Goal: Task Accomplishment & Management: Use online tool/utility

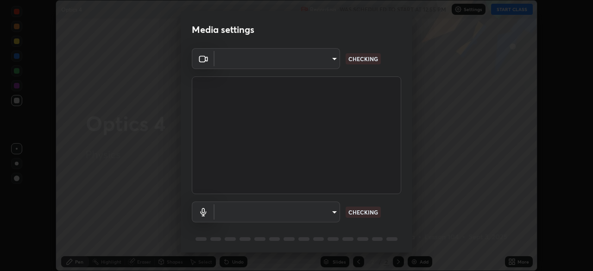
scroll to position [33, 0]
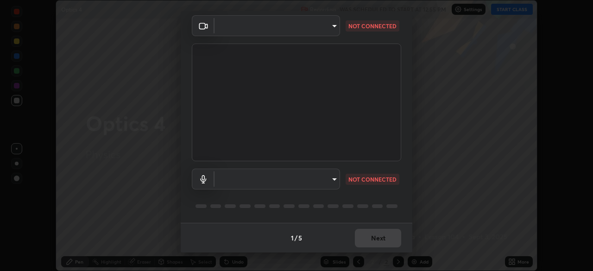
type input "a336d64f64e55d8aa7a740c0692a000d9b2cd72565bf31e1fe246034b728a4c7"
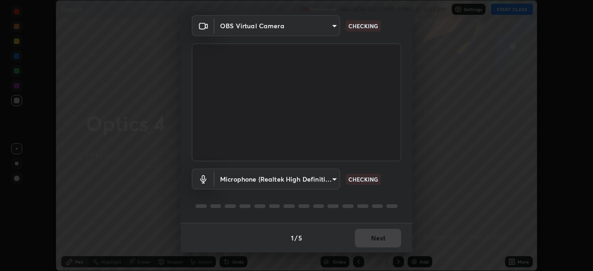
click at [325, 186] on body "Erase all Optics 4 Recording WAS SCHEDULED TO START AT 12:55 PM Settings START …" at bounding box center [296, 135] width 593 height 271
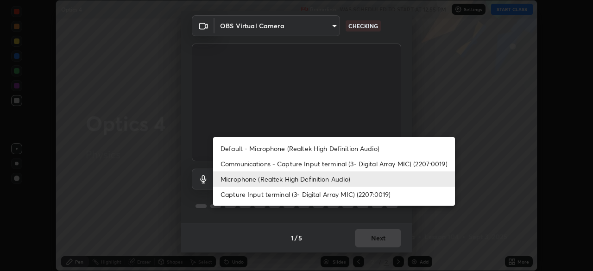
click at [325, 147] on li "Default - Microphone (Realtek High Definition Audio)" at bounding box center [334, 148] width 242 height 15
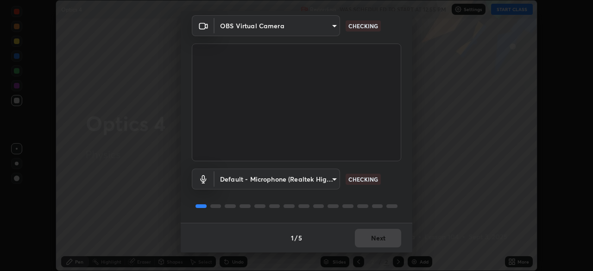
click at [331, 180] on body "Erase all Optics 4 Recording WAS SCHEDULED TO START AT 12:55 PM Settings START …" at bounding box center [296, 135] width 593 height 271
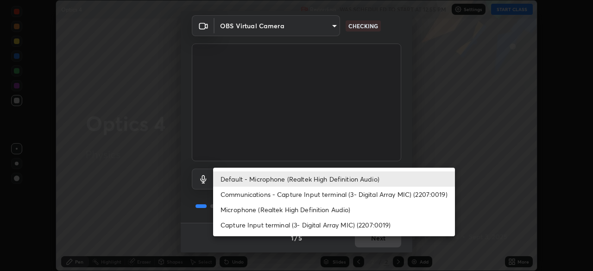
click at [326, 209] on li "Microphone (Realtek High Definition Audio)" at bounding box center [334, 209] width 242 height 15
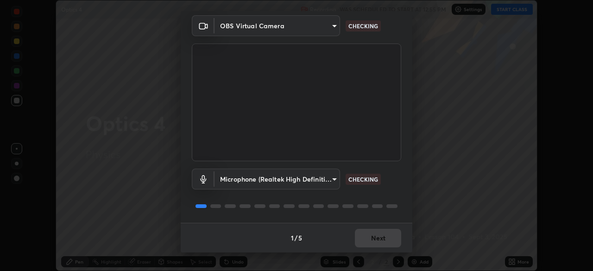
type input "4273d84e70fb5c3da1ad7a87736a7c1c3dc0036dee25445793fb8f51dd498235"
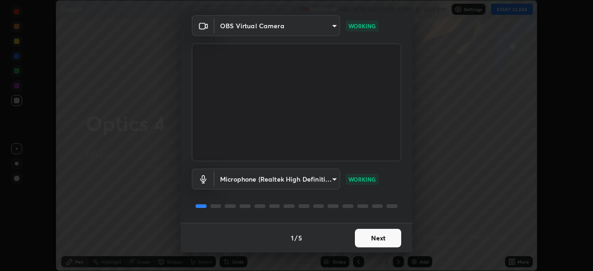
click at [371, 237] on button "Next" at bounding box center [378, 238] width 46 height 19
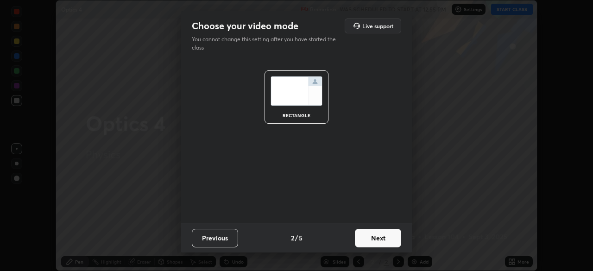
scroll to position [0, 0]
click at [370, 241] on button "Next" at bounding box center [378, 238] width 46 height 19
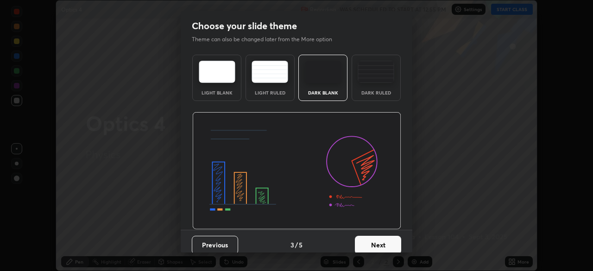
click at [374, 244] on button "Next" at bounding box center [378, 245] width 46 height 19
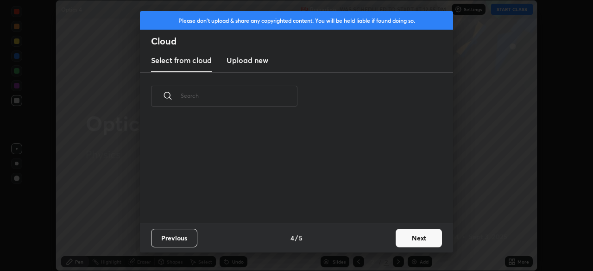
click at [396, 242] on button "Next" at bounding box center [418, 238] width 46 height 19
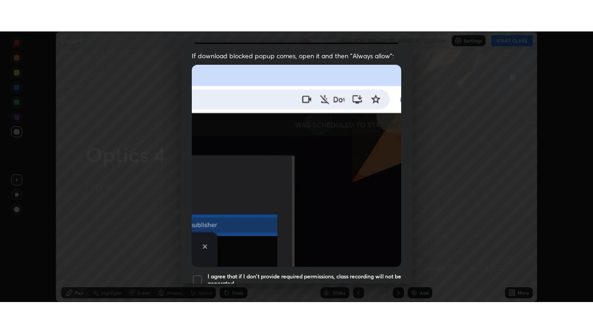
scroll to position [222, 0]
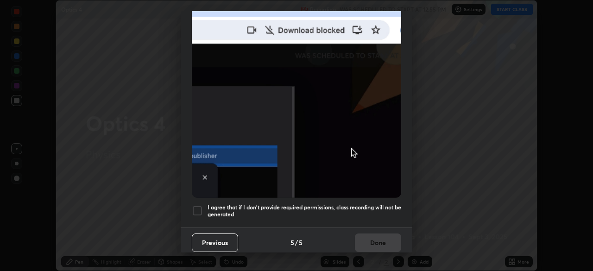
click at [357, 204] on h5 "I agree that if I don't provide required permissions, class recording will not …" at bounding box center [304, 211] width 194 height 14
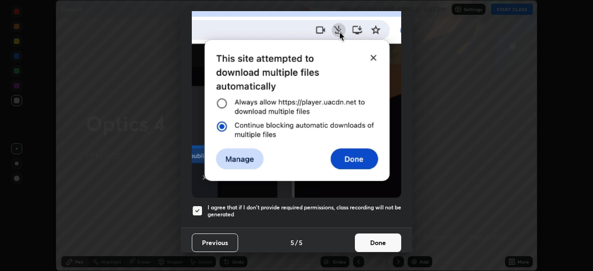
click at [367, 238] on button "Done" at bounding box center [378, 242] width 46 height 19
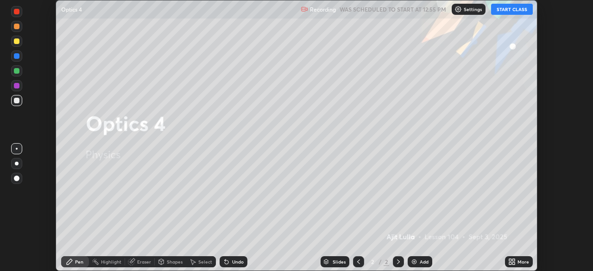
click at [500, 12] on button "START CLASS" at bounding box center [512, 9] width 42 height 11
click at [509, 260] on icon at bounding box center [510, 260] width 2 height 2
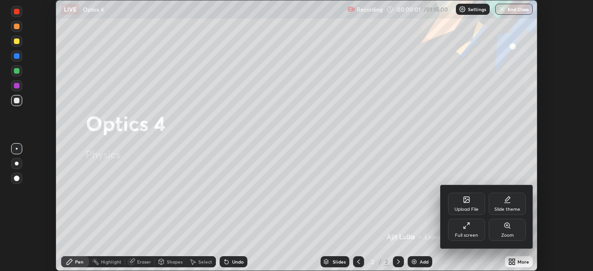
click at [460, 229] on div "Full screen" at bounding box center [466, 230] width 37 height 22
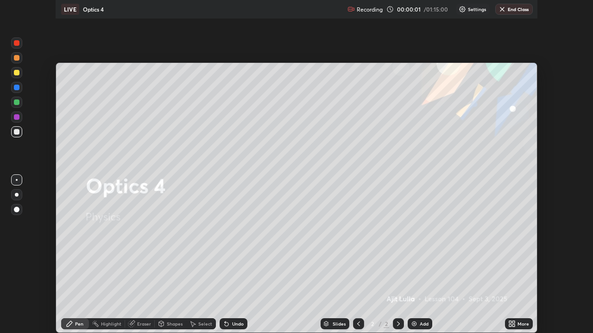
scroll to position [333, 593]
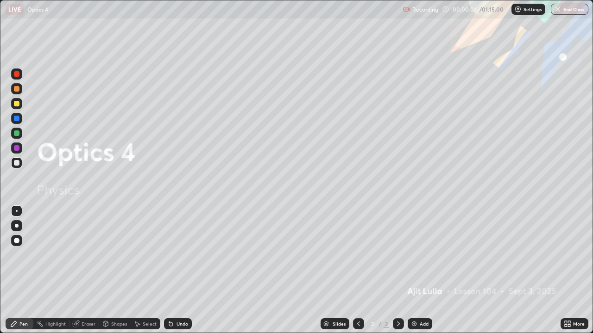
click at [423, 270] on div "Add" at bounding box center [419, 324] width 25 height 11
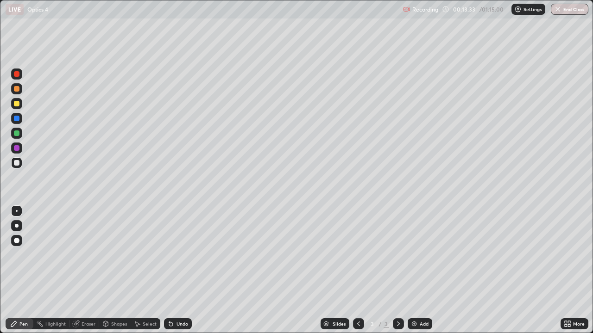
click at [17, 105] on div at bounding box center [17, 104] width 6 height 6
click at [83, 270] on div "Eraser" at bounding box center [88, 324] width 14 height 5
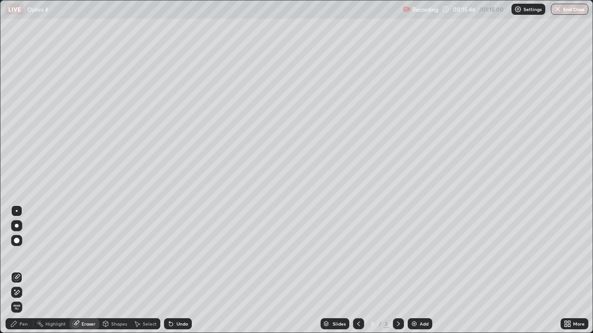
click at [21, 270] on div at bounding box center [16, 292] width 11 height 11
click at [30, 270] on div "Pen" at bounding box center [20, 324] width 28 height 11
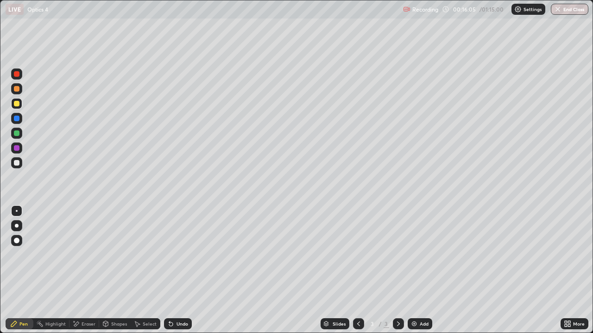
click at [176, 270] on div "Undo" at bounding box center [182, 324] width 12 height 5
click at [412, 270] on img at bounding box center [413, 323] width 7 height 7
click at [25, 165] on div "Erase all" at bounding box center [17, 167] width 22 height 296
click at [20, 165] on div at bounding box center [16, 162] width 11 height 11
click at [20, 107] on div at bounding box center [16, 103] width 11 height 11
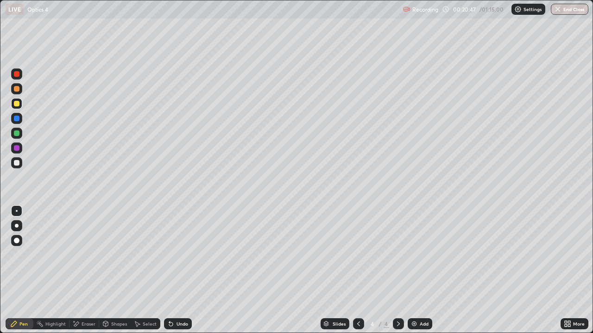
click at [19, 167] on div at bounding box center [16, 162] width 11 height 11
click at [94, 270] on div "Eraser" at bounding box center [88, 324] width 14 height 5
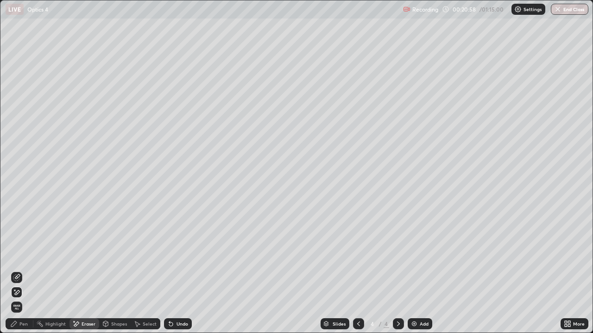
click at [20, 270] on div at bounding box center [16, 277] width 11 height 11
click at [29, 270] on div "Pen" at bounding box center [20, 324] width 28 height 11
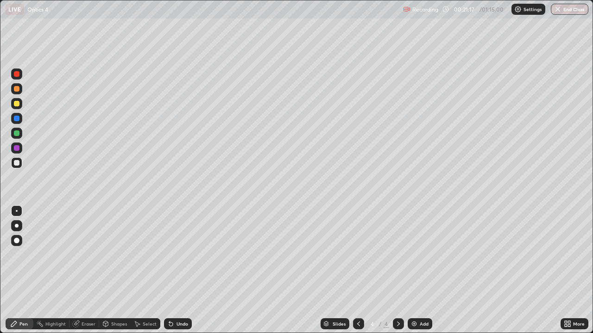
click at [185, 270] on div "Undo" at bounding box center [182, 324] width 12 height 5
click at [182, 270] on div "Undo" at bounding box center [182, 324] width 12 height 5
click at [183, 270] on div "Undo" at bounding box center [182, 324] width 12 height 5
click at [184, 270] on div "Undo" at bounding box center [182, 324] width 12 height 5
click at [185, 270] on div "Undo" at bounding box center [182, 324] width 12 height 5
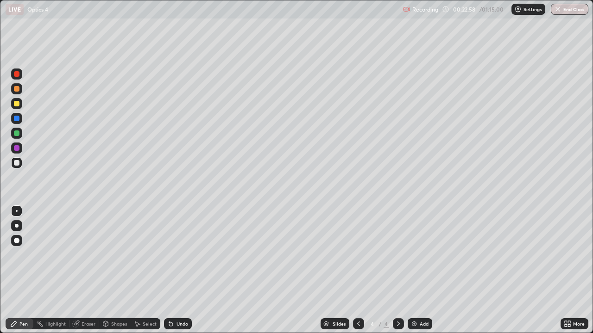
click at [183, 270] on div "Undo" at bounding box center [182, 324] width 12 height 5
click at [182, 270] on div "Undo" at bounding box center [178, 324] width 28 height 11
click at [181, 270] on div "Undo" at bounding box center [178, 324] width 28 height 11
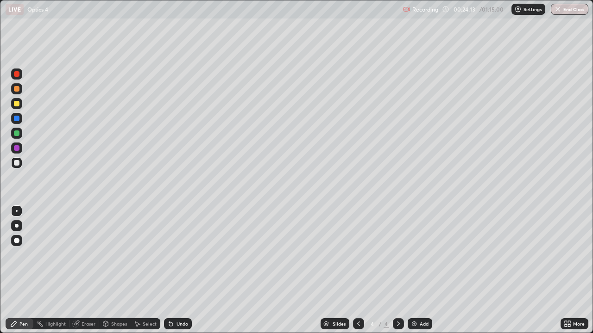
click at [182, 270] on div "Undo" at bounding box center [178, 324] width 28 height 11
click at [183, 270] on div "Undo" at bounding box center [178, 324] width 28 height 11
click at [187, 270] on div "Undo" at bounding box center [178, 324] width 28 height 11
click at [185, 270] on div "Undo" at bounding box center [182, 324] width 12 height 5
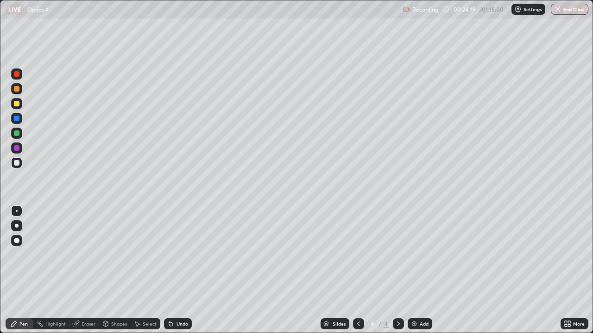
click at [186, 270] on div "Undo" at bounding box center [178, 324] width 28 height 11
click at [182, 270] on div "Undo" at bounding box center [182, 324] width 12 height 5
click at [180, 270] on div "Undo" at bounding box center [182, 324] width 12 height 5
click at [425, 270] on div "Add" at bounding box center [423, 324] width 9 height 5
click at [22, 107] on div at bounding box center [16, 103] width 11 height 15
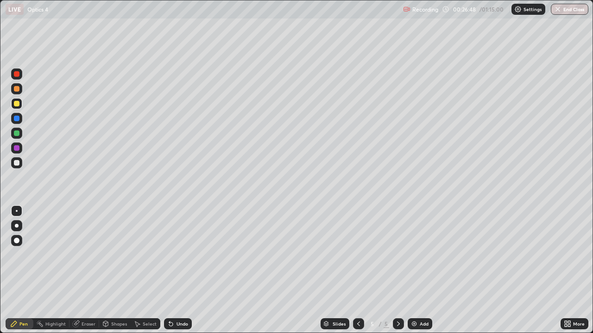
click at [20, 164] on div at bounding box center [16, 162] width 11 height 11
click at [421, 270] on div "Add" at bounding box center [423, 324] width 9 height 5
click at [17, 106] on div at bounding box center [17, 104] width 6 height 6
click at [17, 164] on div at bounding box center [17, 163] width 6 height 6
click at [15, 165] on div at bounding box center [17, 163] width 6 height 6
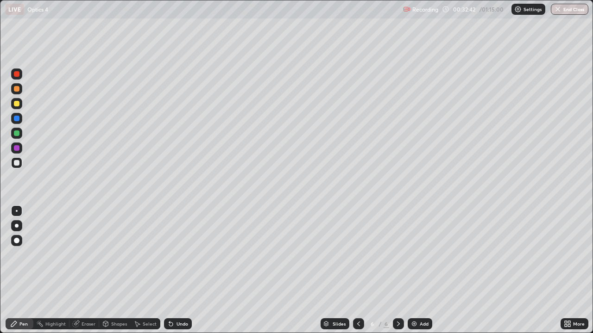
click at [17, 104] on div at bounding box center [17, 104] width 6 height 6
click at [20, 166] on div at bounding box center [16, 162] width 11 height 11
click at [420, 270] on div "Add" at bounding box center [419, 324] width 25 height 11
click at [20, 105] on div at bounding box center [16, 103] width 11 height 11
click at [178, 270] on div "Undo" at bounding box center [178, 324] width 28 height 11
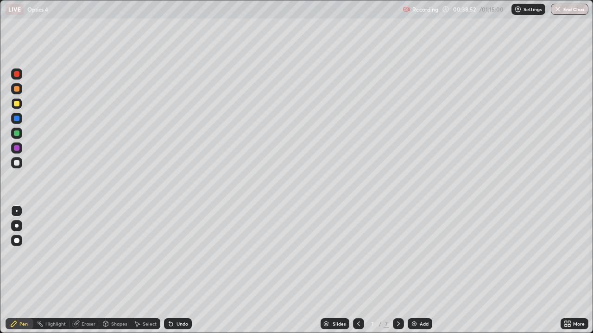
click at [21, 164] on div at bounding box center [16, 162] width 11 height 11
click at [422, 270] on div "Add" at bounding box center [423, 324] width 9 height 5
click at [17, 104] on div at bounding box center [17, 104] width 6 height 6
click at [20, 165] on div at bounding box center [16, 162] width 11 height 11
click at [189, 270] on div "Undo" at bounding box center [178, 324] width 28 height 11
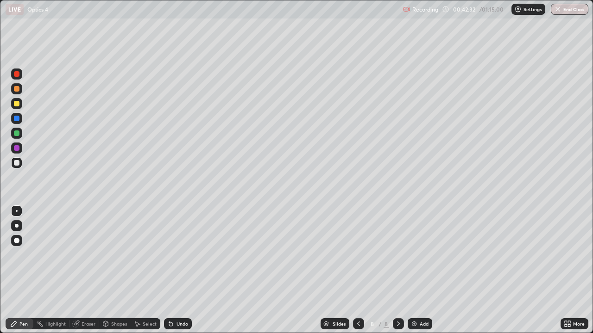
click at [357, 270] on icon at bounding box center [358, 323] width 7 height 7
click at [360, 270] on div at bounding box center [358, 324] width 11 height 11
click at [397, 270] on icon at bounding box center [397, 323] width 7 height 7
click at [395, 270] on div at bounding box center [398, 324] width 11 height 11
click at [420, 270] on div "Add" at bounding box center [423, 324] width 9 height 5
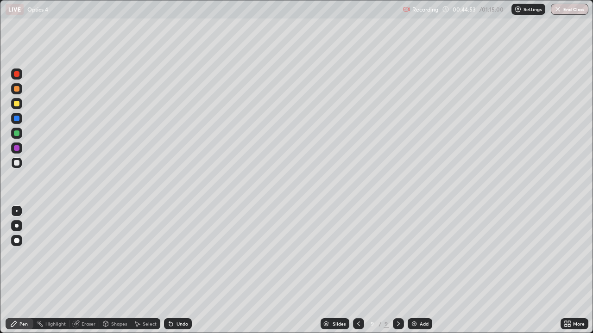
click at [19, 104] on div at bounding box center [17, 104] width 6 height 6
click at [19, 165] on div at bounding box center [16, 162] width 11 height 11
click at [17, 134] on div at bounding box center [17, 134] width 6 height 6
click at [181, 270] on div "Undo" at bounding box center [182, 324] width 12 height 5
click at [180, 270] on div "Undo" at bounding box center [178, 324] width 28 height 11
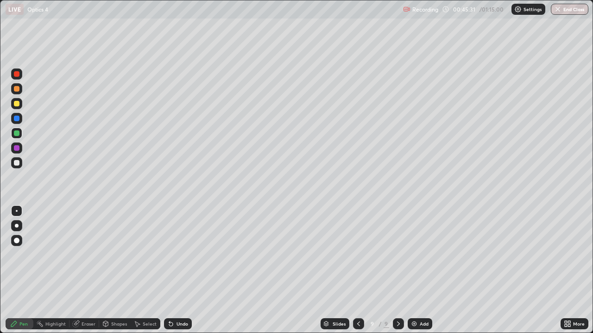
click at [179, 270] on div "Undo" at bounding box center [178, 324] width 28 height 11
click at [89, 270] on div "Eraser" at bounding box center [88, 324] width 14 height 5
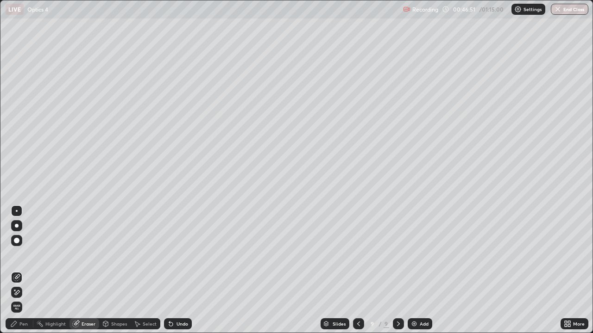
click at [21, 270] on span "Erase all" at bounding box center [17, 308] width 10 height 6
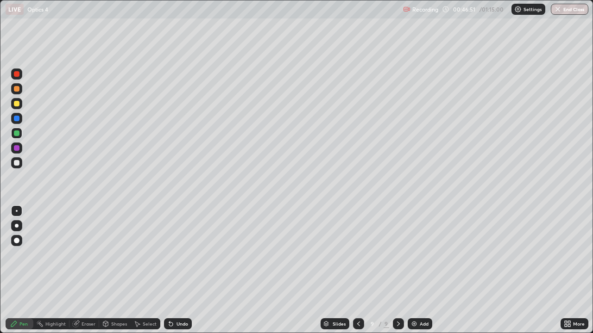
click at [21, 270] on div "Pen" at bounding box center [23, 324] width 8 height 5
click at [21, 162] on div at bounding box center [16, 162] width 11 height 11
click at [21, 105] on div at bounding box center [16, 103] width 11 height 11
click at [187, 270] on div "Undo" at bounding box center [178, 324] width 28 height 11
click at [184, 270] on div "Undo" at bounding box center [182, 324] width 12 height 5
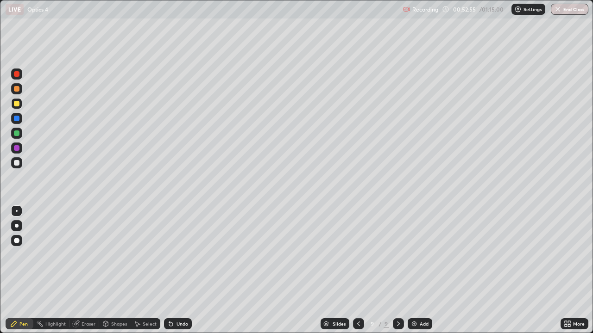
click at [96, 270] on div "Eraser" at bounding box center [84, 324] width 30 height 11
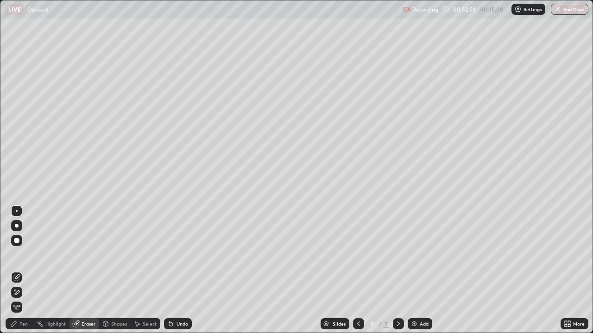
click at [23, 270] on div "Pen" at bounding box center [23, 324] width 8 height 5
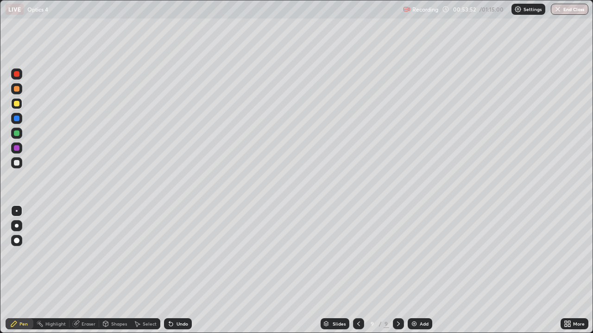
click at [88, 270] on div "Eraser" at bounding box center [88, 324] width 14 height 5
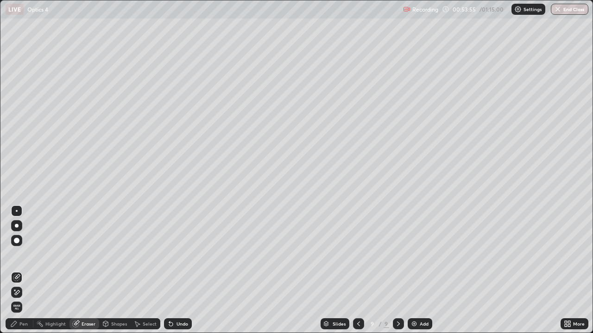
click at [23, 270] on div "Pen" at bounding box center [23, 324] width 8 height 5
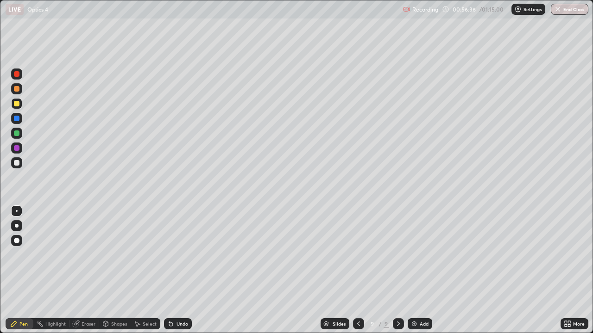
click at [419, 270] on div "Add" at bounding box center [423, 324] width 9 height 5
click at [17, 163] on div at bounding box center [17, 163] width 6 height 6
click at [416, 270] on img at bounding box center [413, 323] width 7 height 7
click at [20, 104] on div at bounding box center [16, 103] width 11 height 11
click at [17, 163] on div at bounding box center [17, 163] width 6 height 6
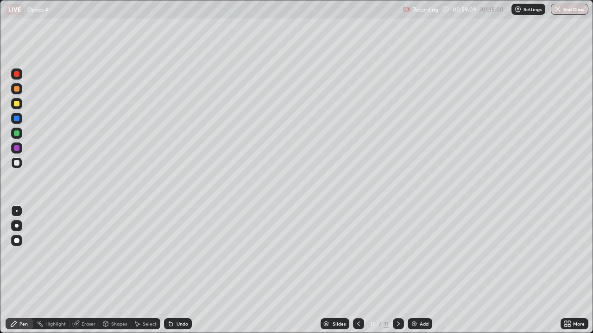
click at [177, 270] on div "Undo" at bounding box center [182, 324] width 12 height 5
click at [180, 270] on div "Undo" at bounding box center [182, 324] width 12 height 5
click at [183, 270] on div "Undo" at bounding box center [182, 324] width 12 height 5
click at [23, 137] on div at bounding box center [16, 133] width 15 height 15
click at [95, 270] on div "Eraser" at bounding box center [84, 324] width 30 height 11
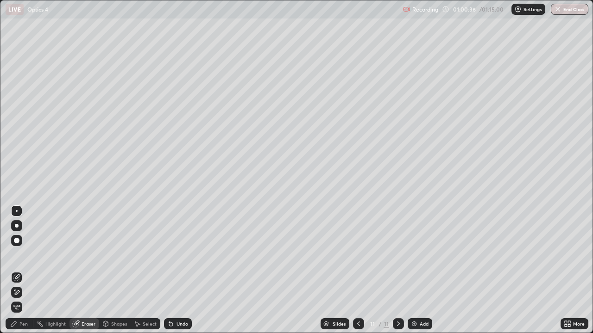
click at [32, 270] on div "Pen" at bounding box center [20, 324] width 28 height 11
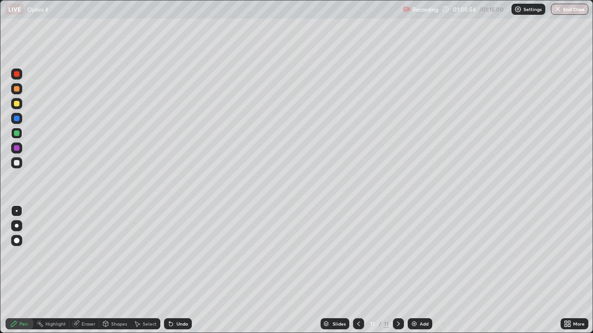
click at [169, 270] on icon at bounding box center [171, 325] width 4 height 4
click at [170, 270] on icon at bounding box center [171, 325] width 4 height 4
click at [171, 270] on icon at bounding box center [170, 323] width 7 height 7
click at [421, 270] on div "Add" at bounding box center [423, 324] width 9 height 5
click at [17, 163] on div at bounding box center [17, 163] width 6 height 6
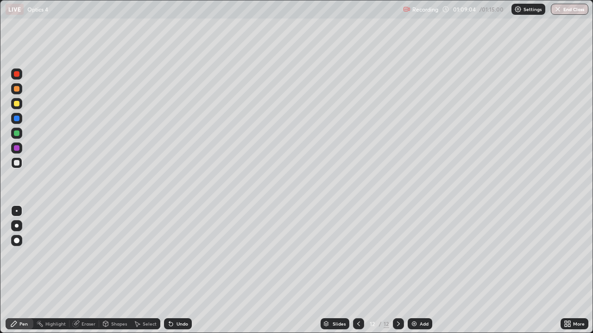
click at [424, 270] on div "Add" at bounding box center [423, 324] width 9 height 5
click at [17, 104] on div at bounding box center [17, 104] width 6 height 6
click at [184, 270] on div "Undo" at bounding box center [182, 324] width 12 height 5
click at [422, 270] on div "Add" at bounding box center [419, 324] width 25 height 11
click at [17, 163] on div at bounding box center [17, 163] width 6 height 6
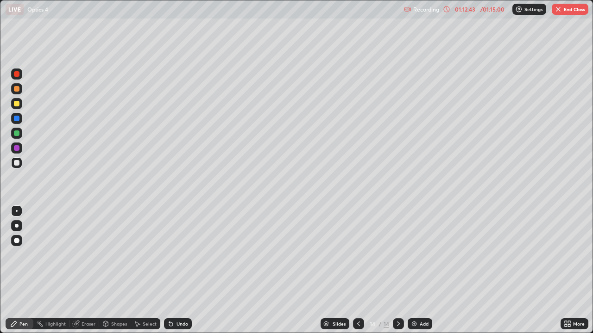
click at [358, 270] on icon at bounding box center [358, 324] width 3 height 5
click at [569, 8] on button "End Class" at bounding box center [569, 9] width 37 height 11
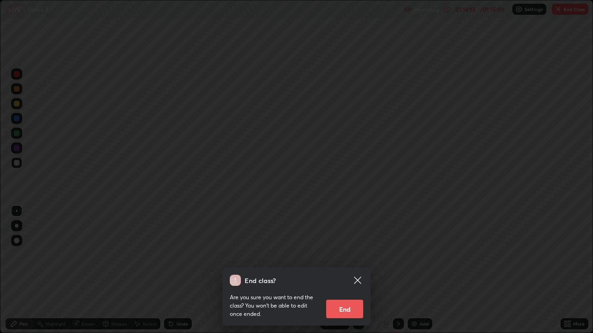
click at [350, 270] on button "End" at bounding box center [344, 309] width 37 height 19
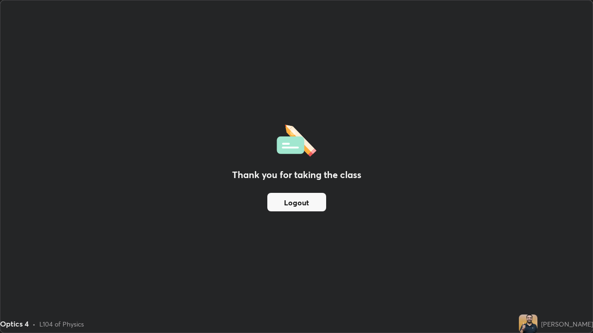
click at [292, 203] on button "Logout" at bounding box center [296, 202] width 59 height 19
